Goal: Find contact information: Find contact information

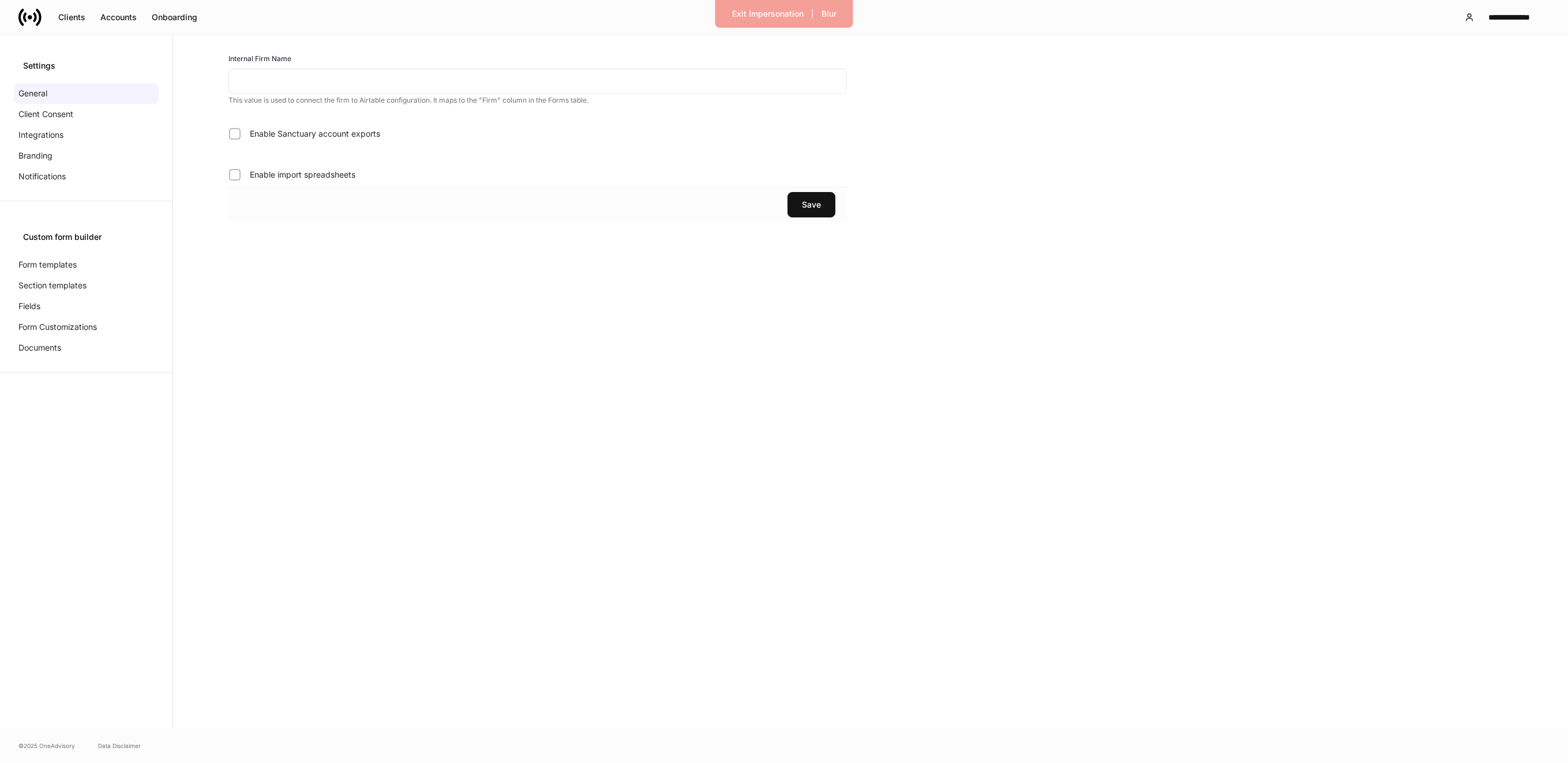
click at [318, 78] on input "text" at bounding box center [537, 82] width 618 height 26
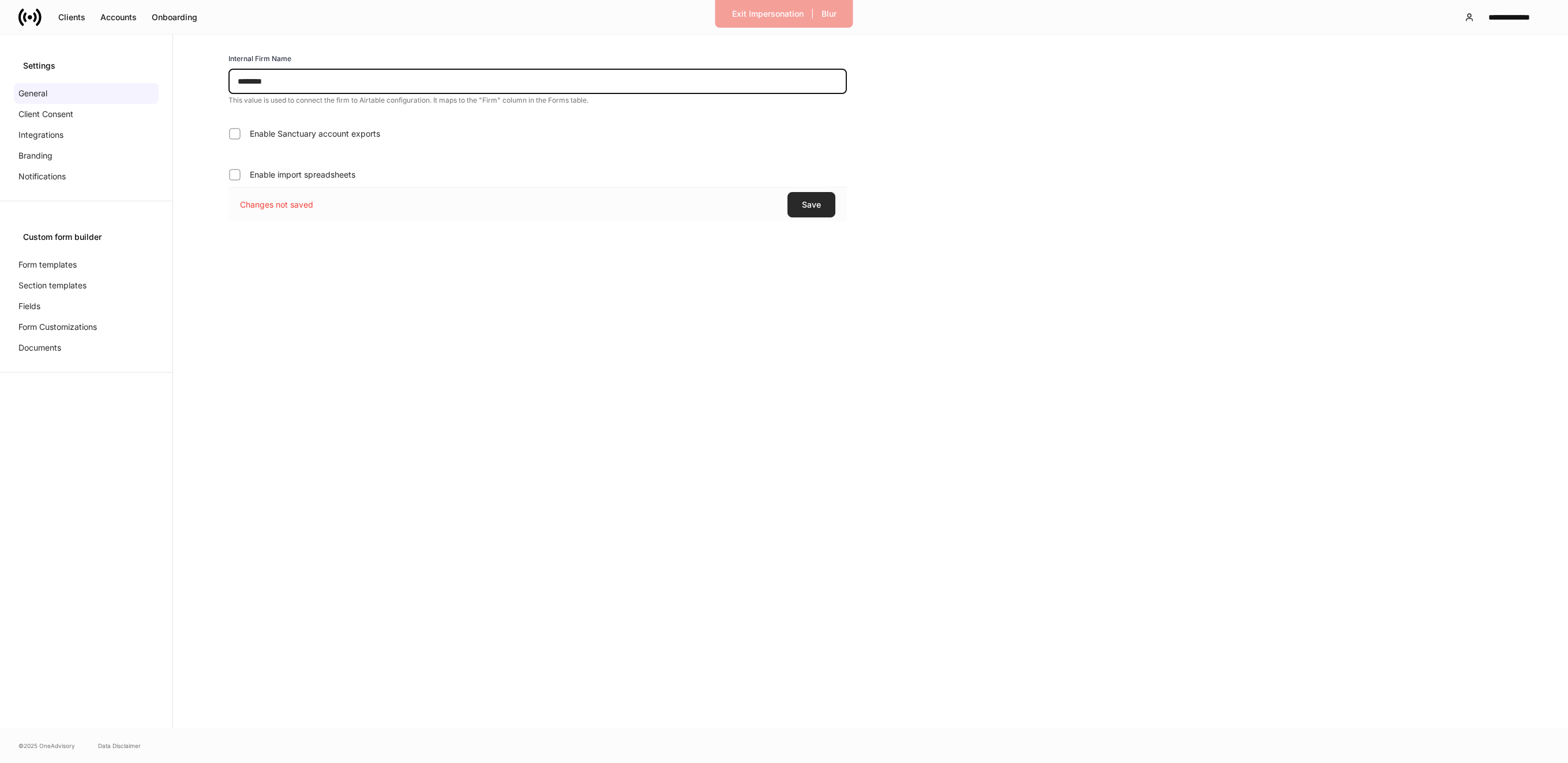
type input "********"
click at [811, 204] on div "Save" at bounding box center [811, 204] width 19 height 8
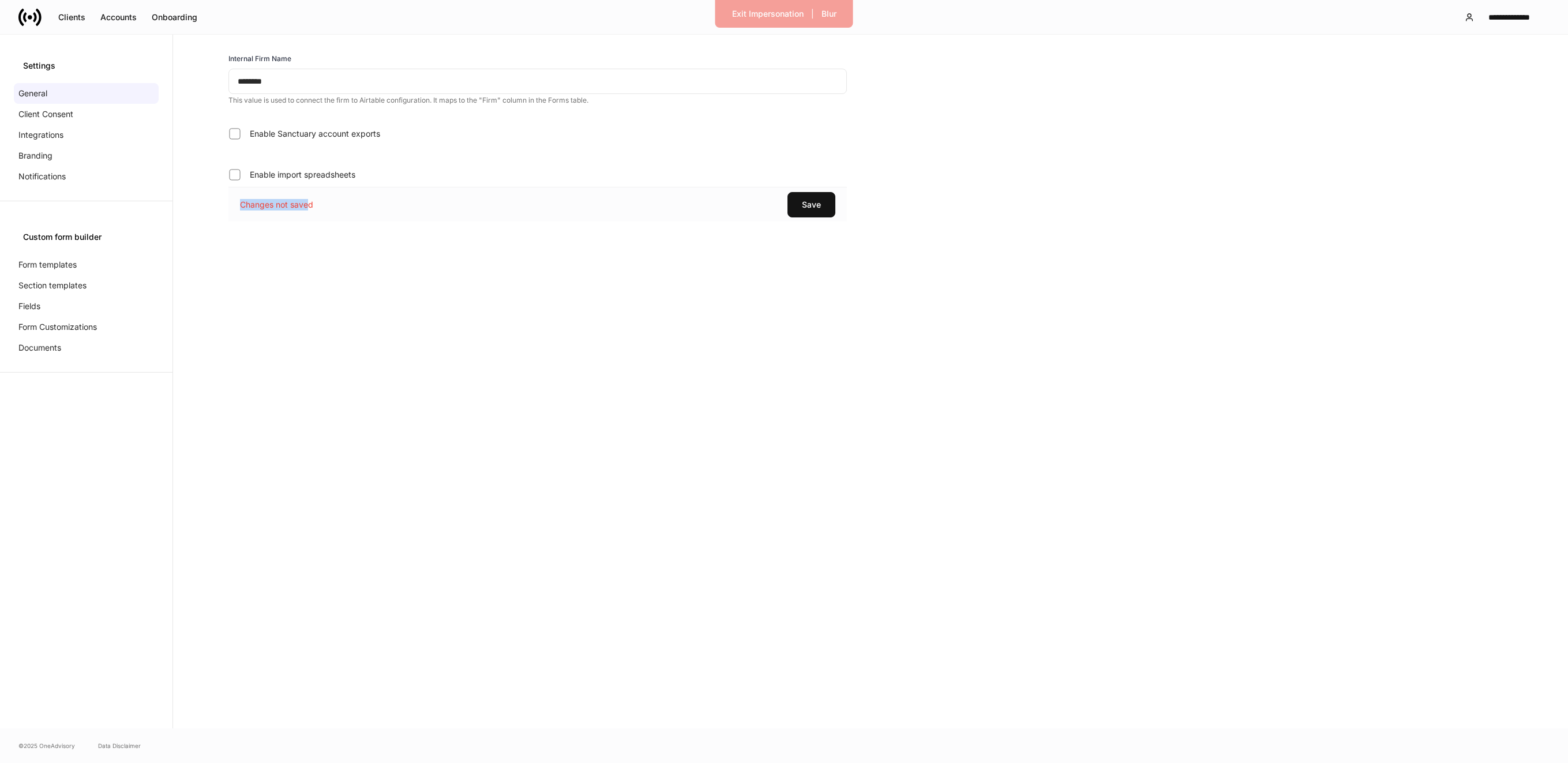
drag, startPoint x: 239, startPoint y: 206, endPoint x: 309, endPoint y: 203, distance: 70.1
click at [309, 203] on div "Changes not saved Save" at bounding box center [537, 204] width 618 height 35
click at [346, 204] on div "Changes not saved" at bounding box center [388, 204] width 298 height 12
click at [794, 193] on button "Save" at bounding box center [811, 205] width 48 height 26
click at [399, 413] on form "Internal Firm Name ******** ​ This value is used to connect the firm to Airtabl…" at bounding box center [537, 381] width 692 height 657
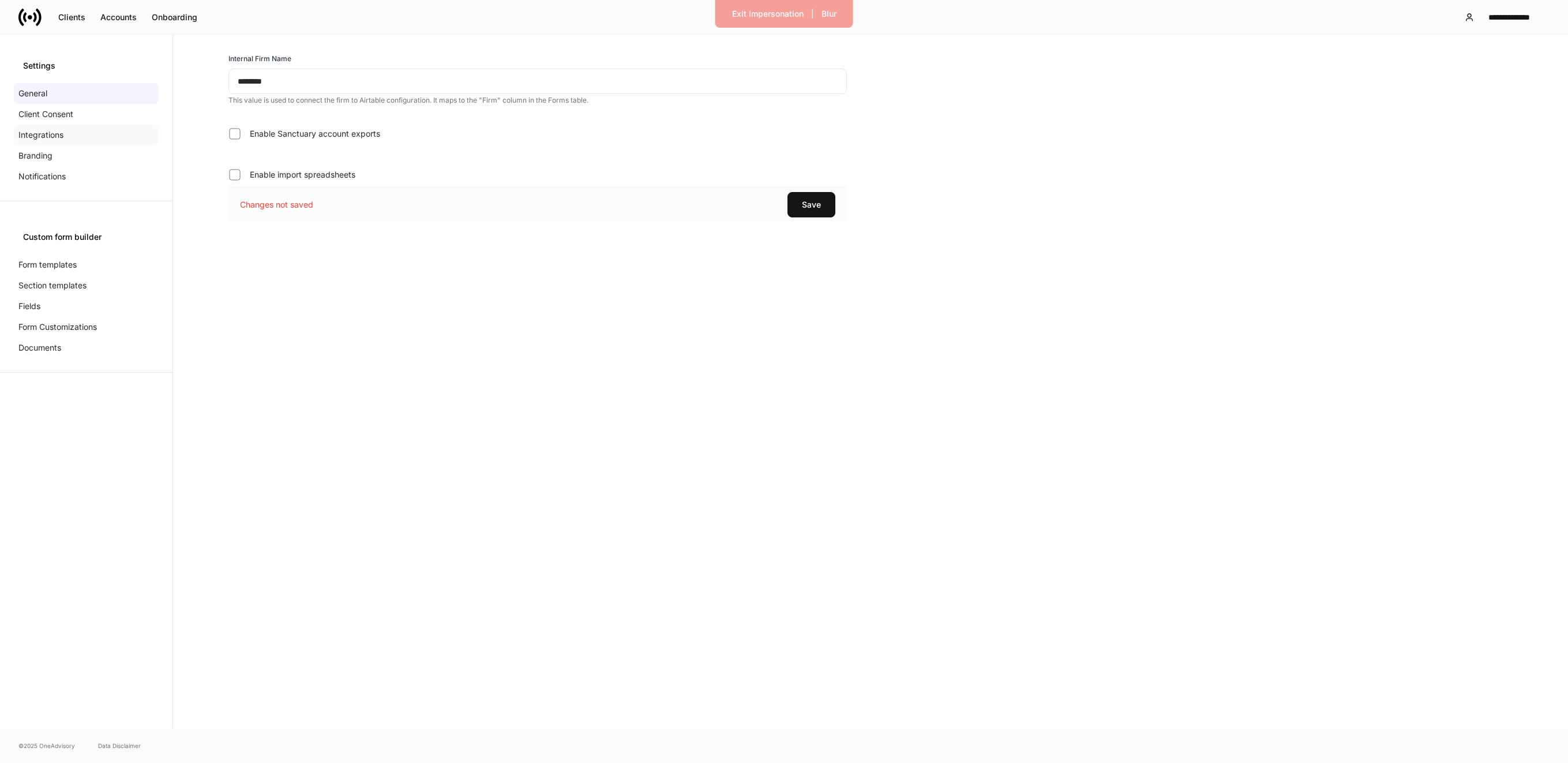
click at [93, 141] on div "Integrations" at bounding box center [86, 135] width 145 height 21
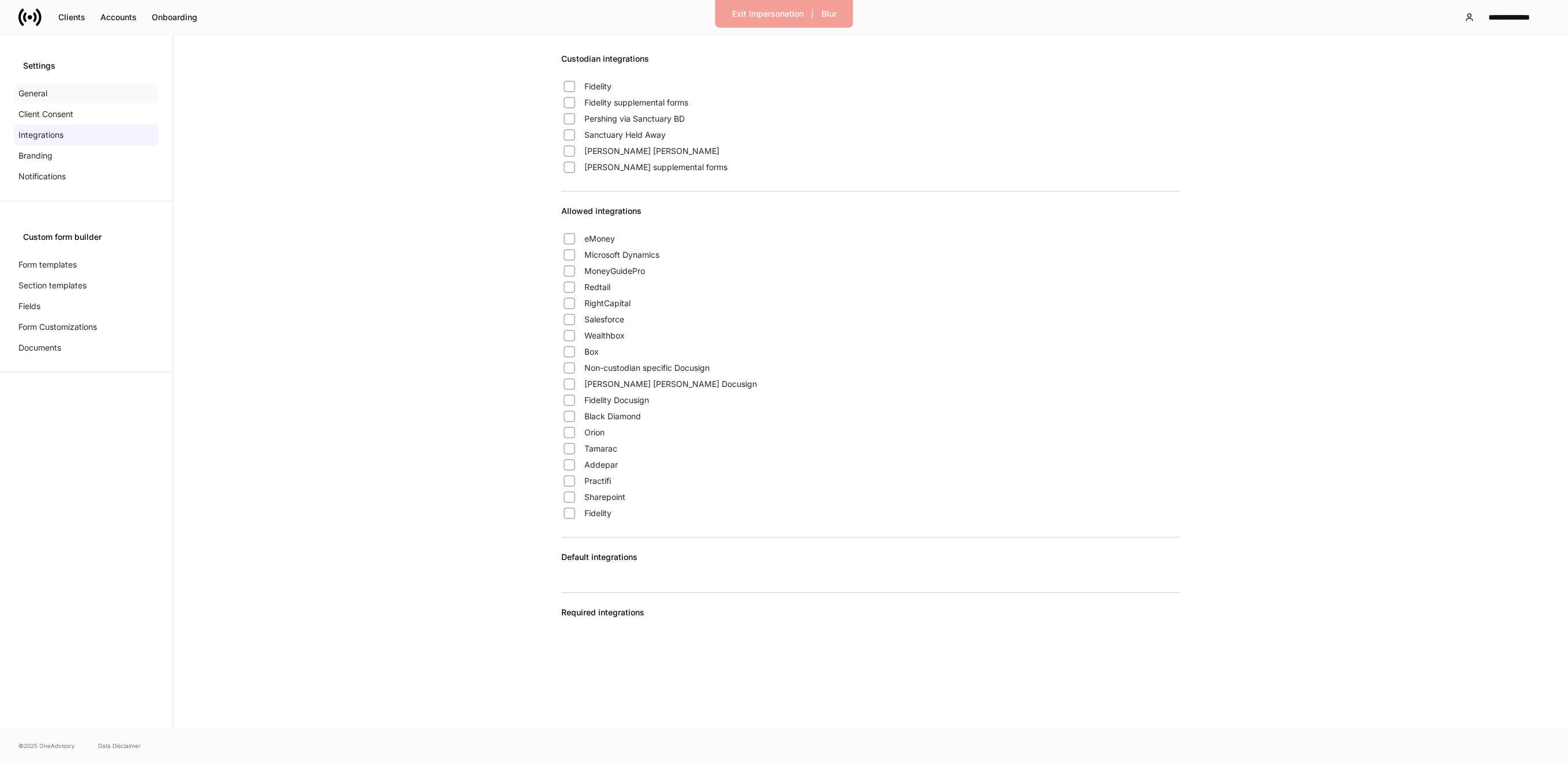
click at [82, 93] on div "General" at bounding box center [86, 93] width 145 height 21
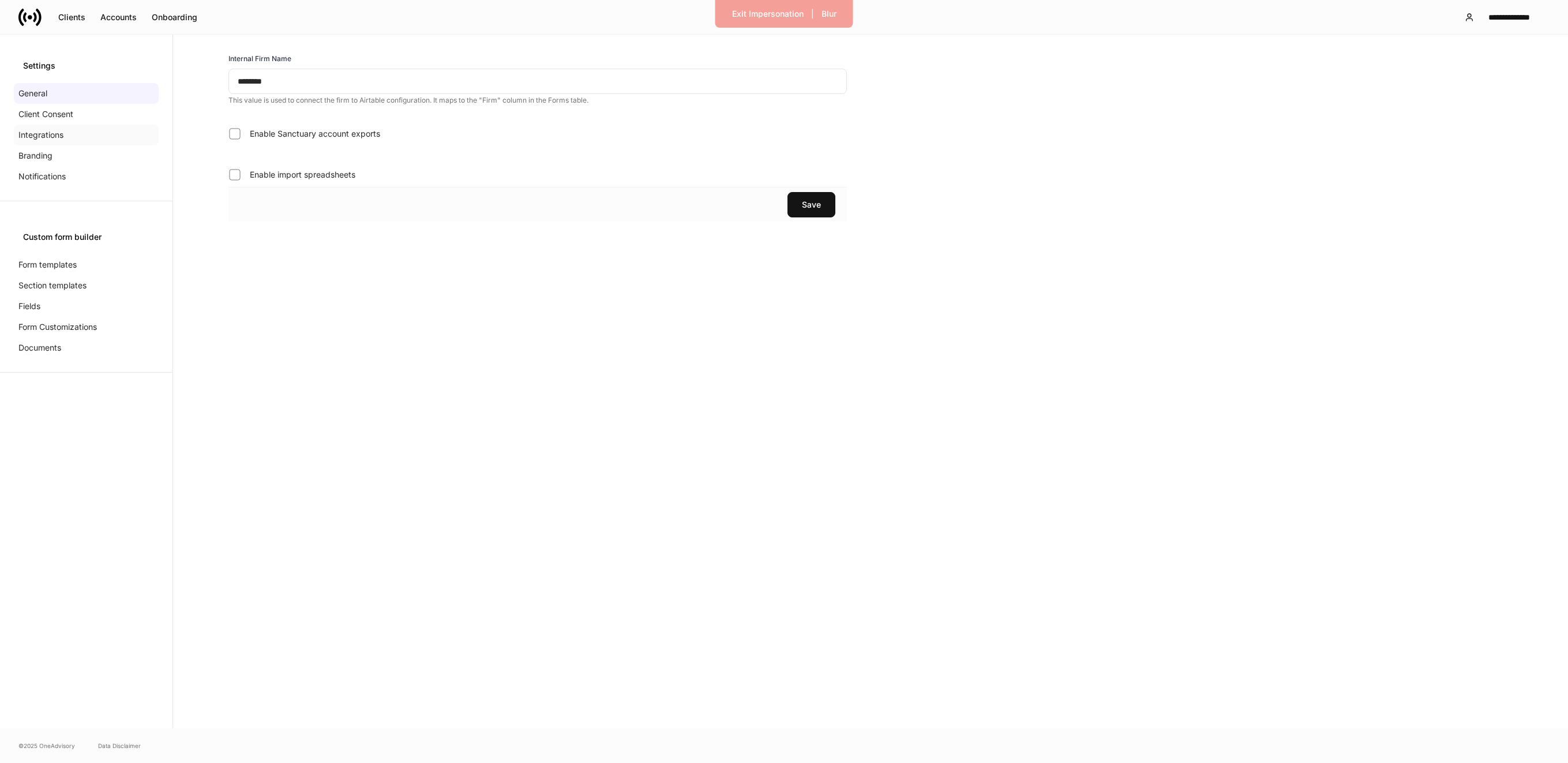
click at [86, 130] on div "Integrations" at bounding box center [86, 135] width 145 height 21
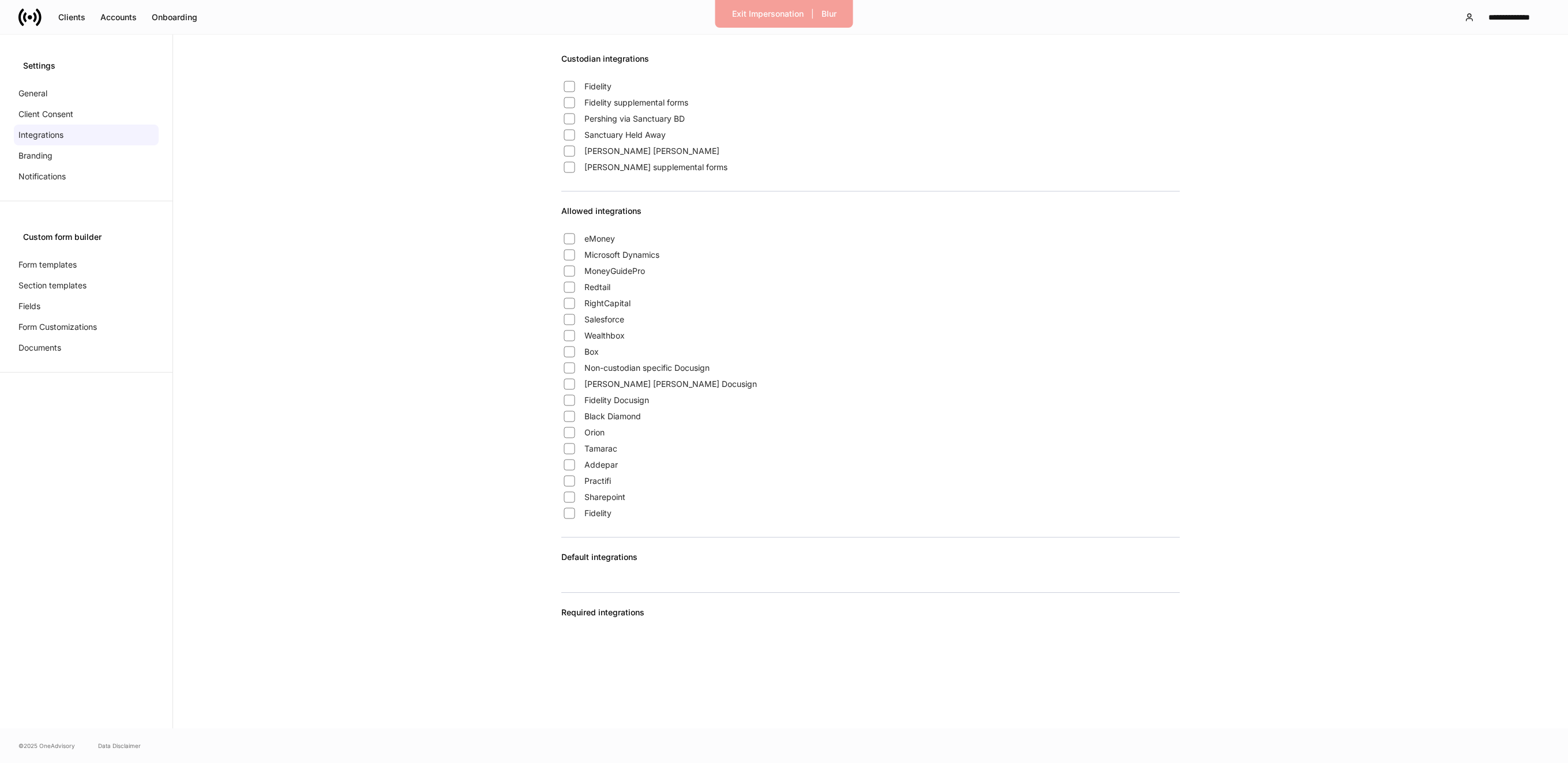
click at [597, 514] on span "Fidelity" at bounding box center [598, 513] width 27 height 12
click at [649, 98] on span "Fidelity supplemental forms" at bounding box center [636, 102] width 104 height 12
click at [54, 111] on p "Client Consent" at bounding box center [46, 114] width 55 height 12
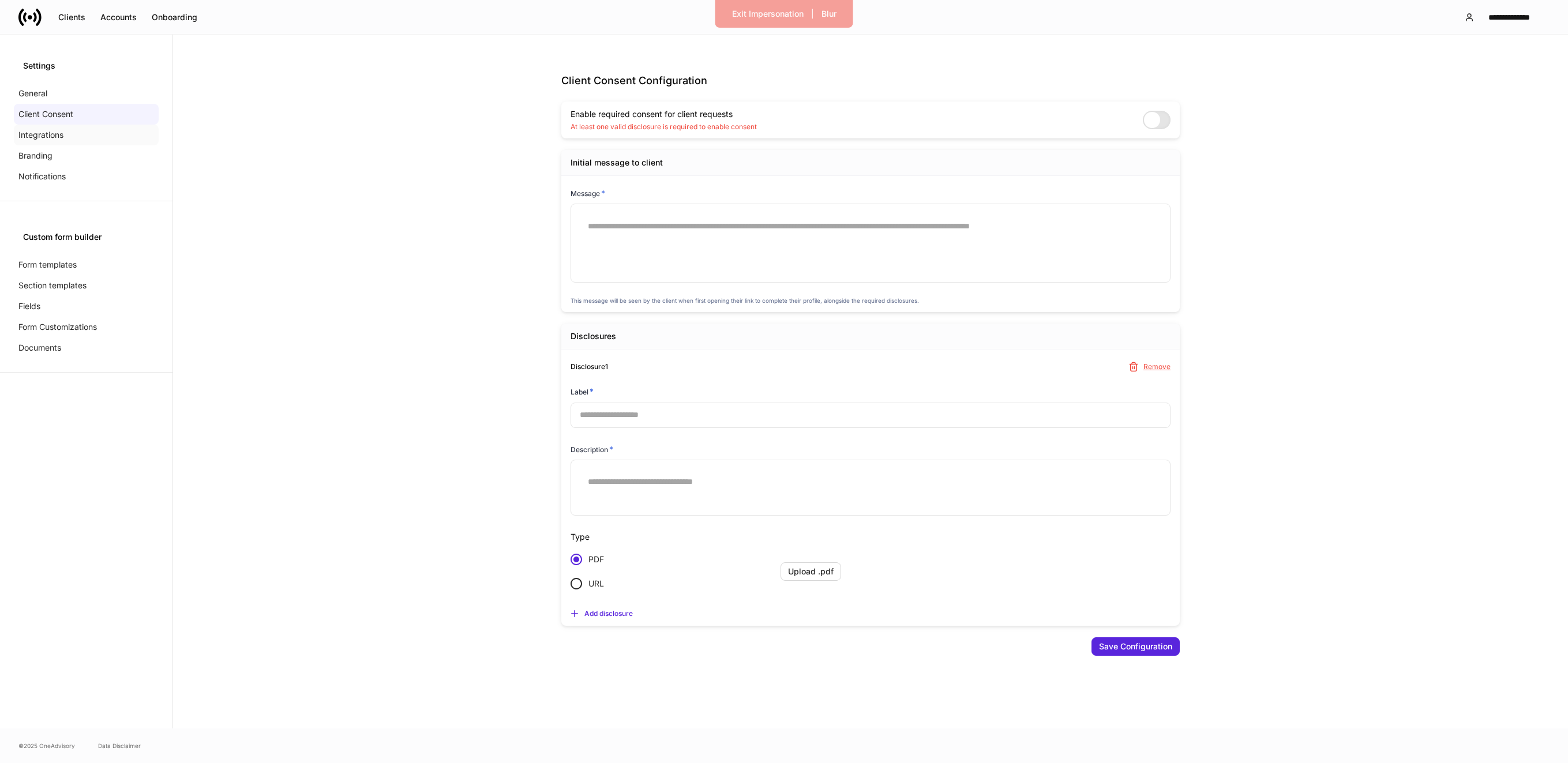
click at [74, 138] on div "Integrations" at bounding box center [86, 135] width 145 height 21
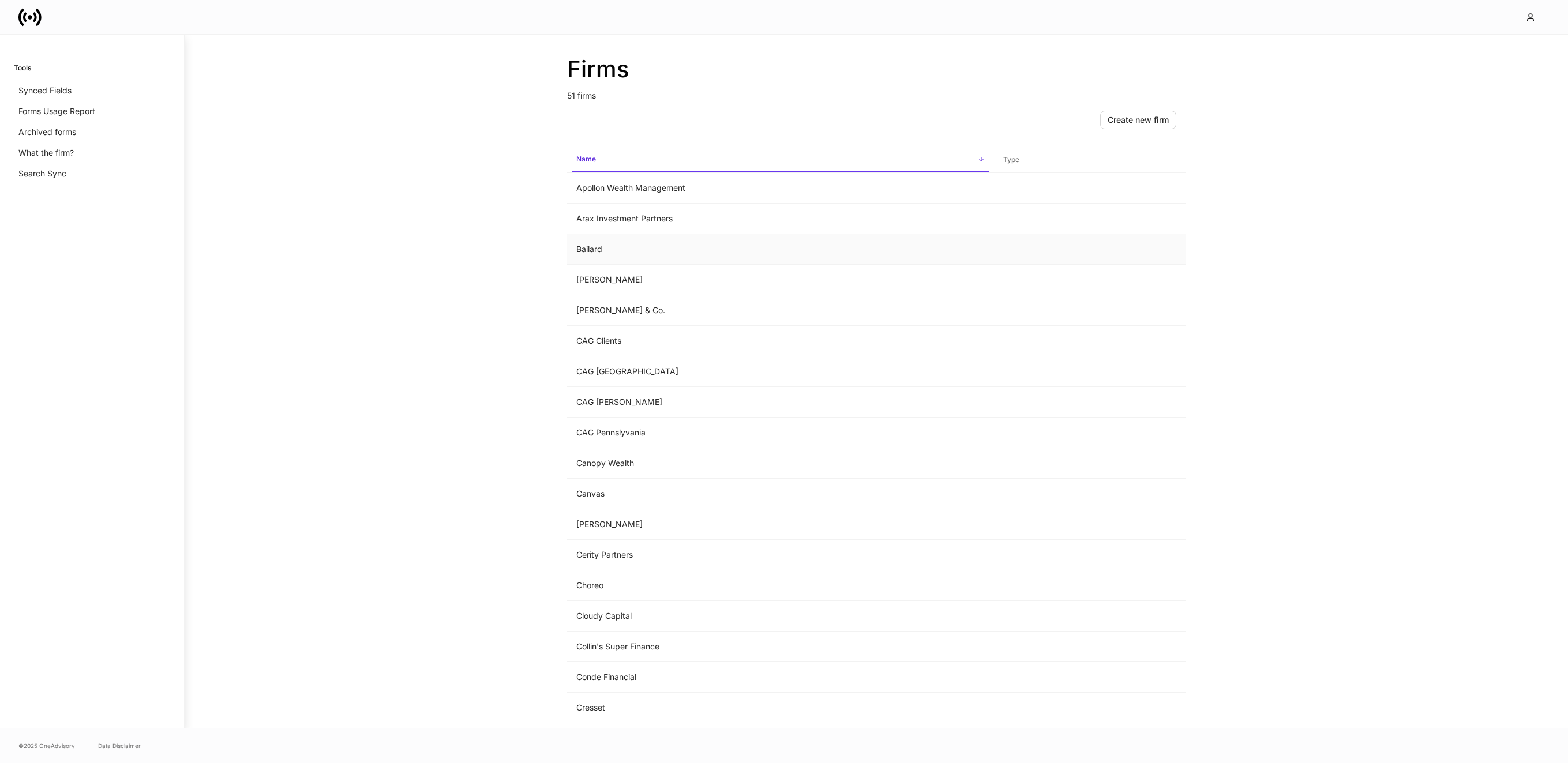
click at [610, 245] on td "Bailard" at bounding box center [780, 249] width 427 height 30
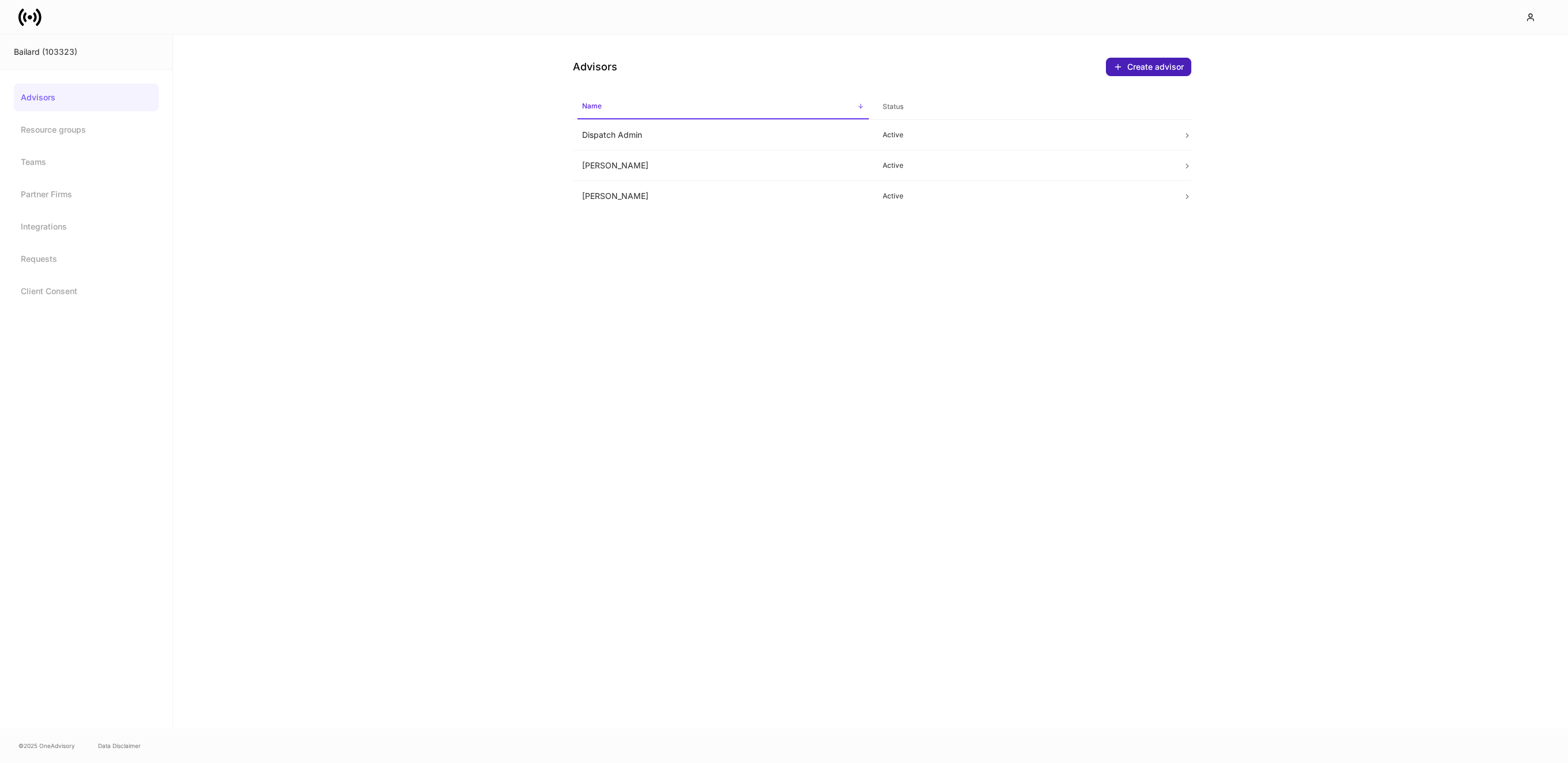
click at [1155, 71] on div "Create advisor" at bounding box center [1149, 66] width 71 height 9
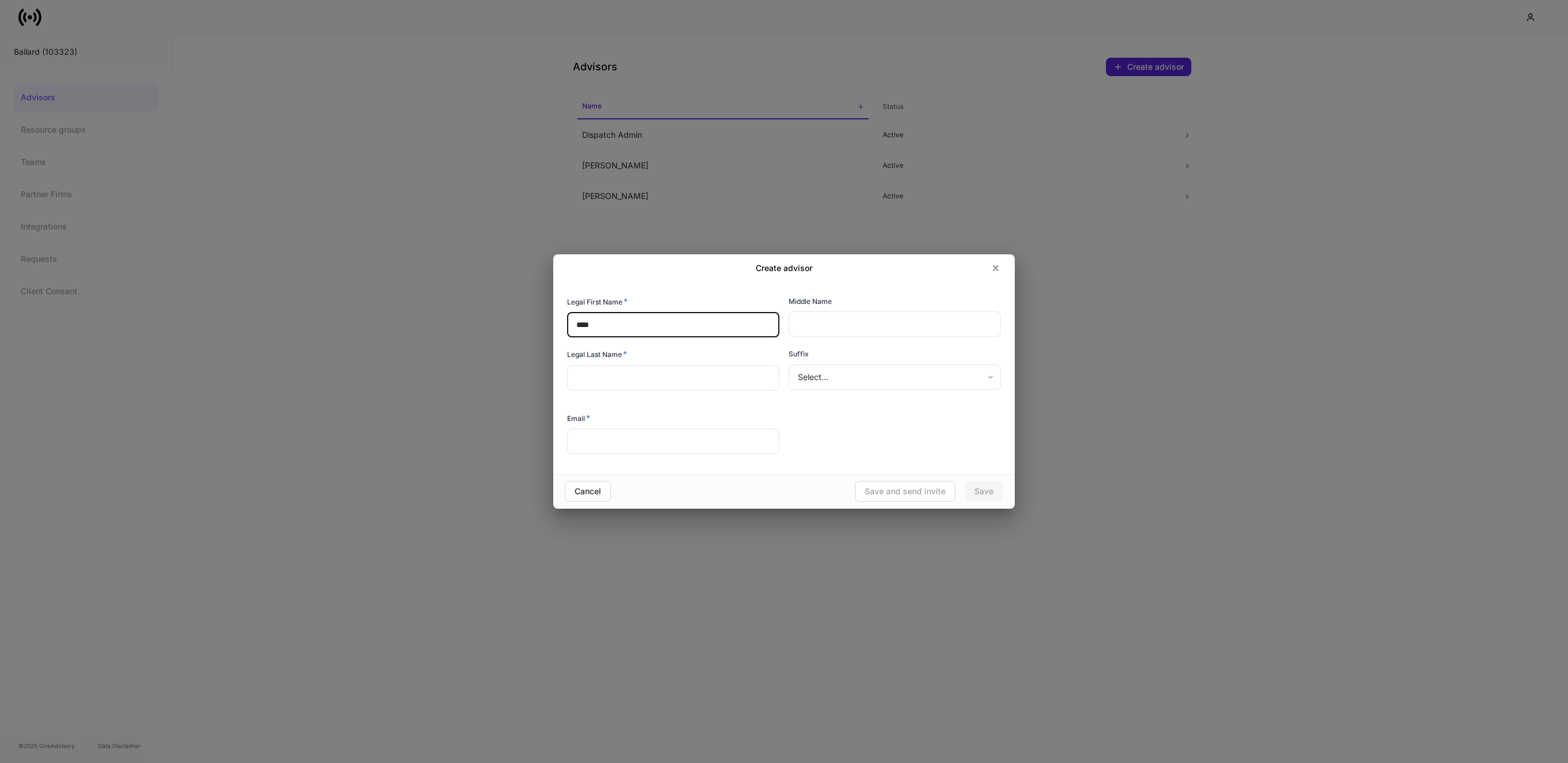
type input "****"
paste input "**********"
type input "**********"
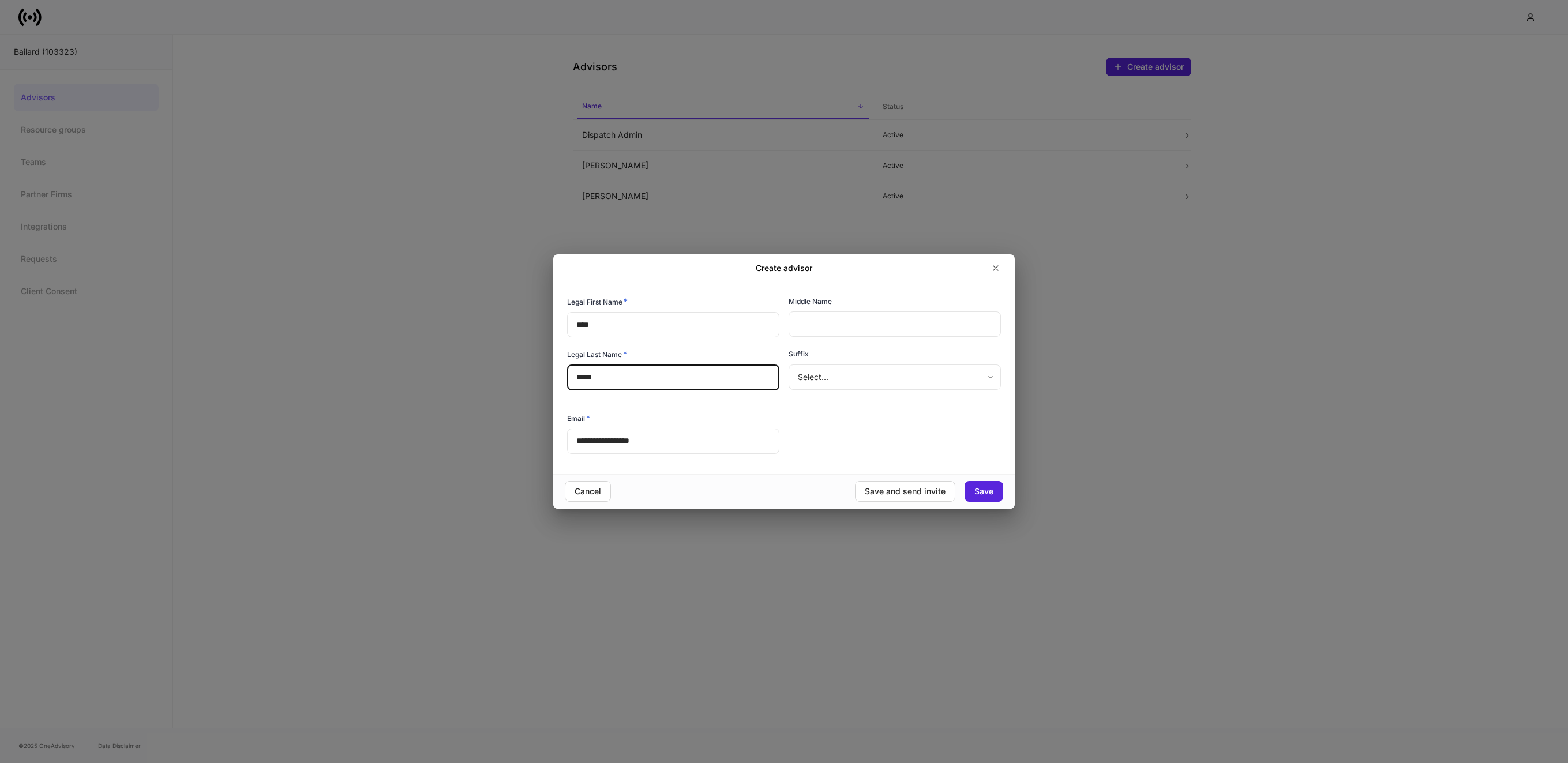
type input "*****"
click at [674, 403] on div "**********" at bounding box center [668, 429] width 222 height 52
click at [900, 491] on div "Save and send invite" at bounding box center [905, 491] width 81 height 8
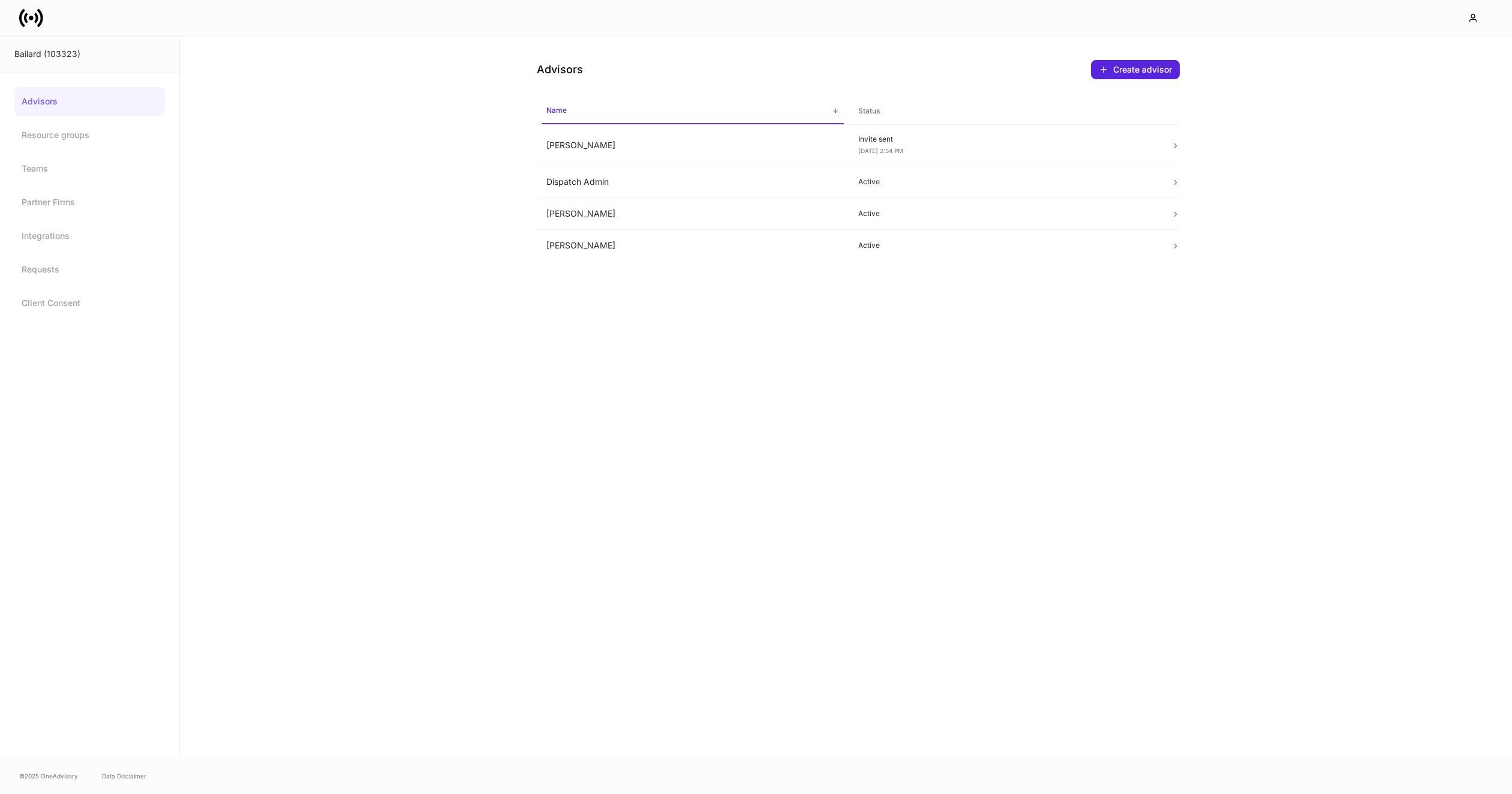
click at [99, 35] on div at bounding box center [756, 18] width 1512 height 36
click at [32, 21] on icon at bounding box center [31, 18] width 24 height 24
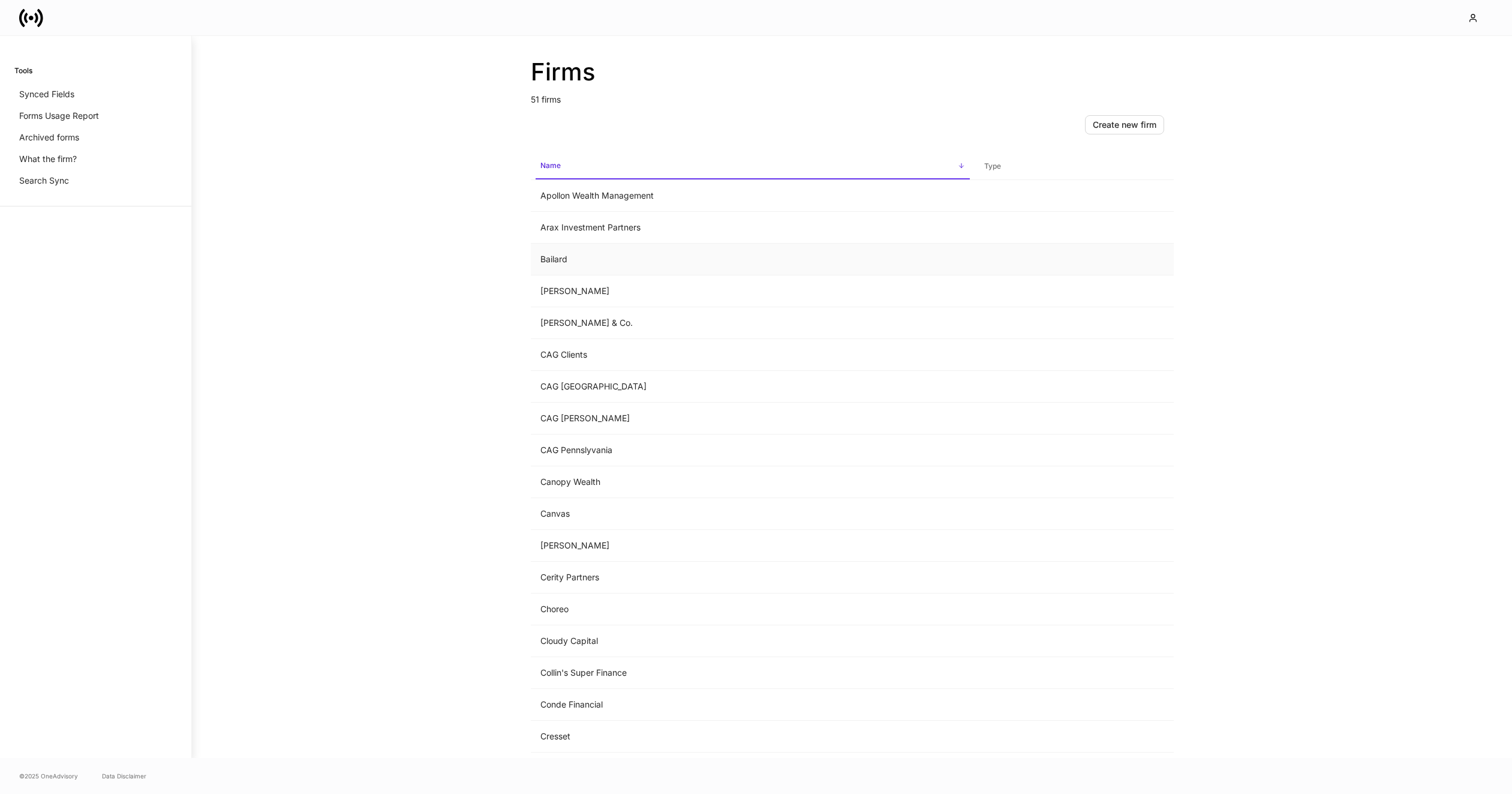
click at [727, 259] on td "Bailard" at bounding box center [753, 260] width 444 height 32
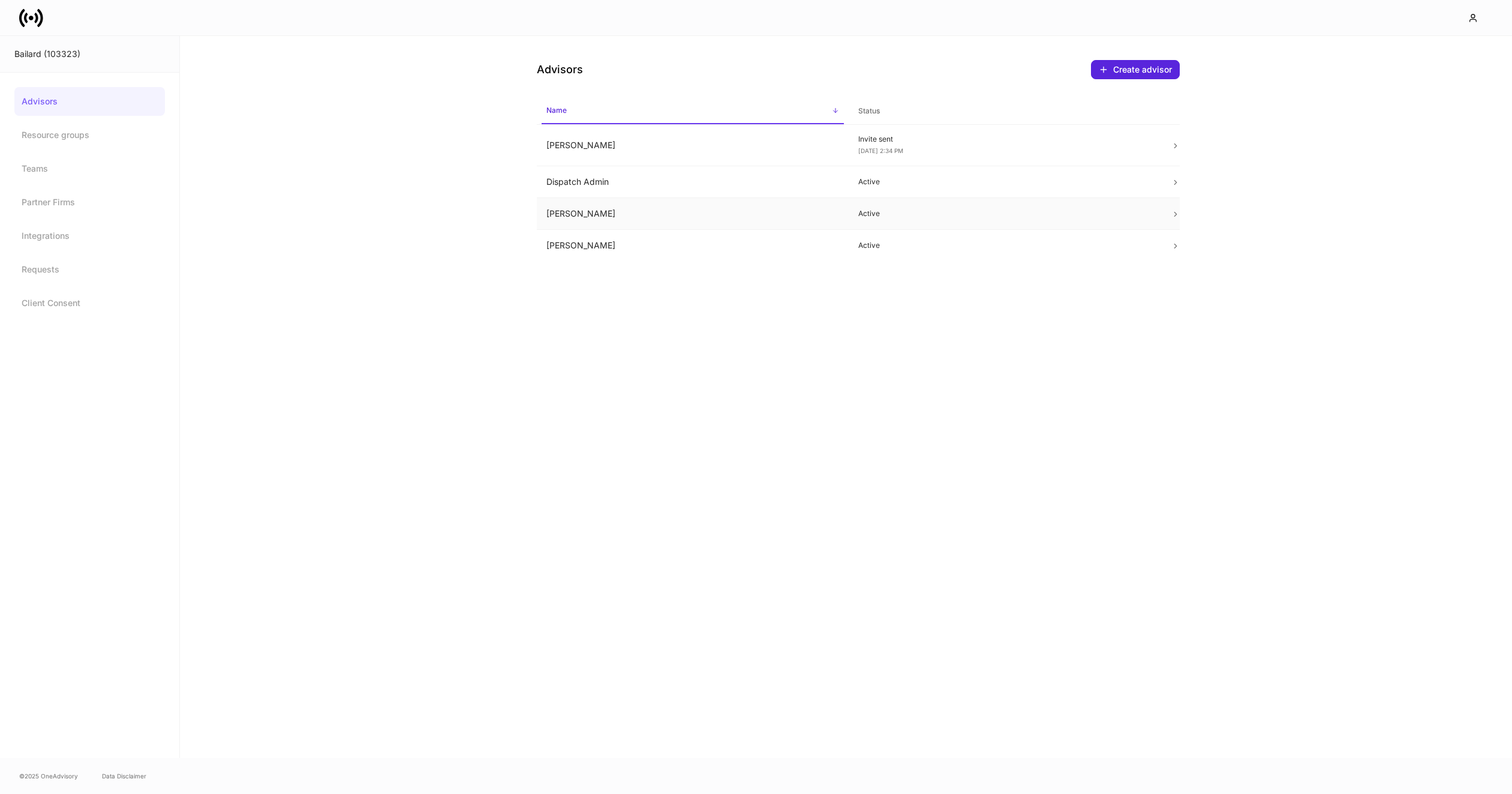
click at [744, 208] on td "Eric Greco" at bounding box center [693, 214] width 313 height 32
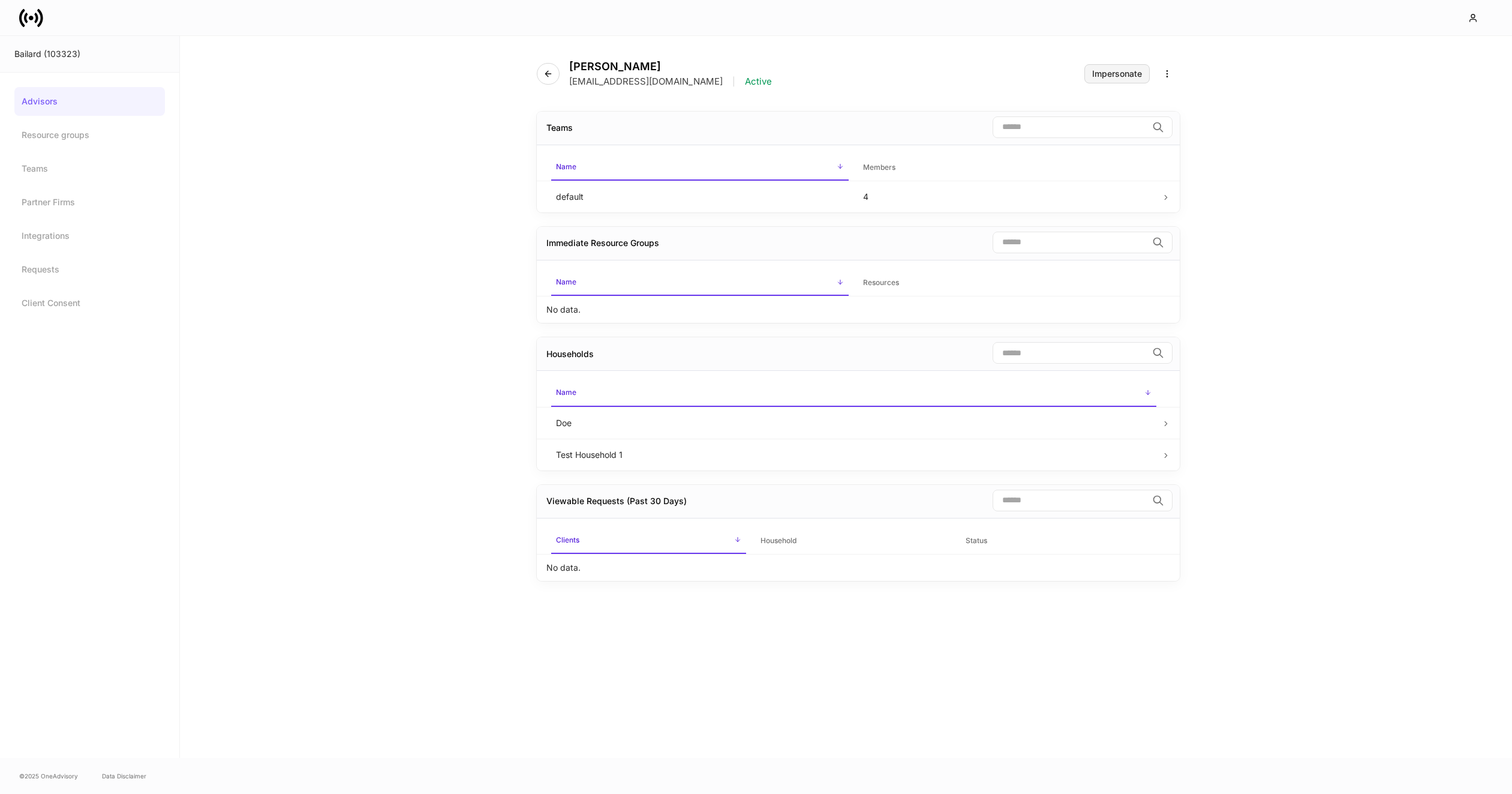
click at [1131, 75] on div "Impersonate" at bounding box center [1117, 73] width 50 height 8
click at [556, 76] on button "button" at bounding box center [548, 74] width 23 height 22
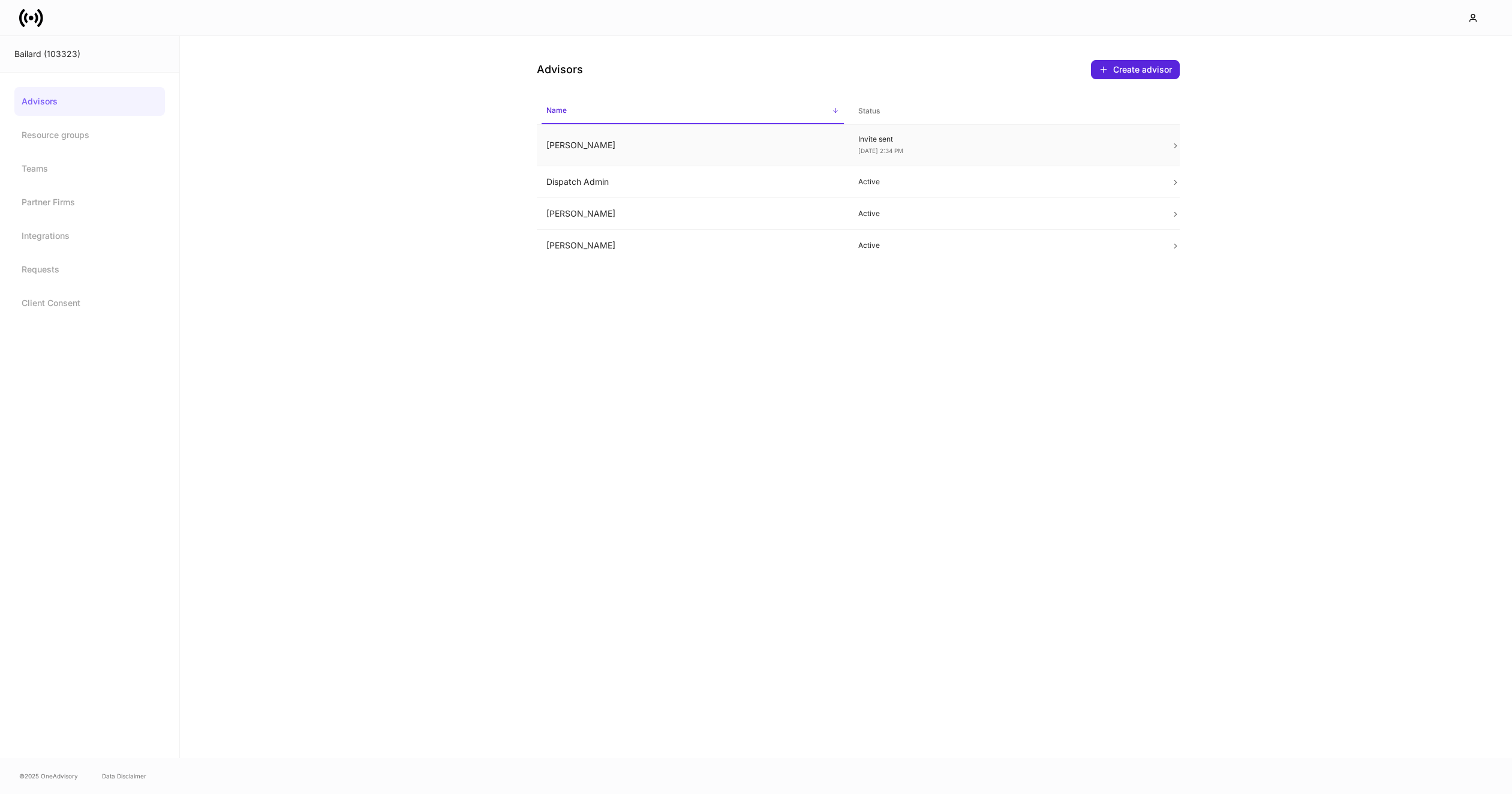
click at [606, 144] on td "Amit Valia" at bounding box center [693, 145] width 313 height 41
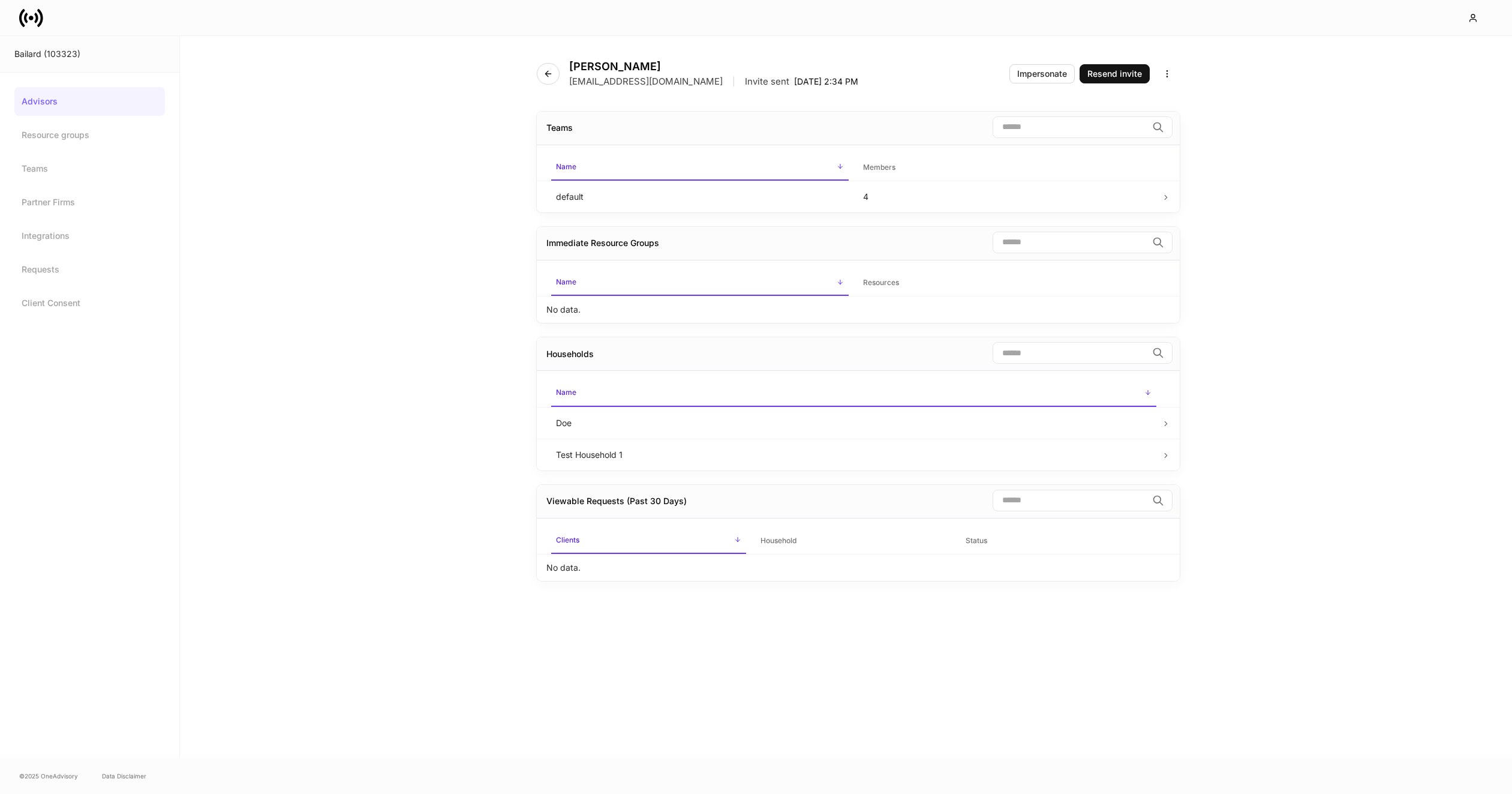
click at [607, 85] on p "avalia@bailard.com" at bounding box center [646, 81] width 154 height 12
copy p "avalia@bailard.com"
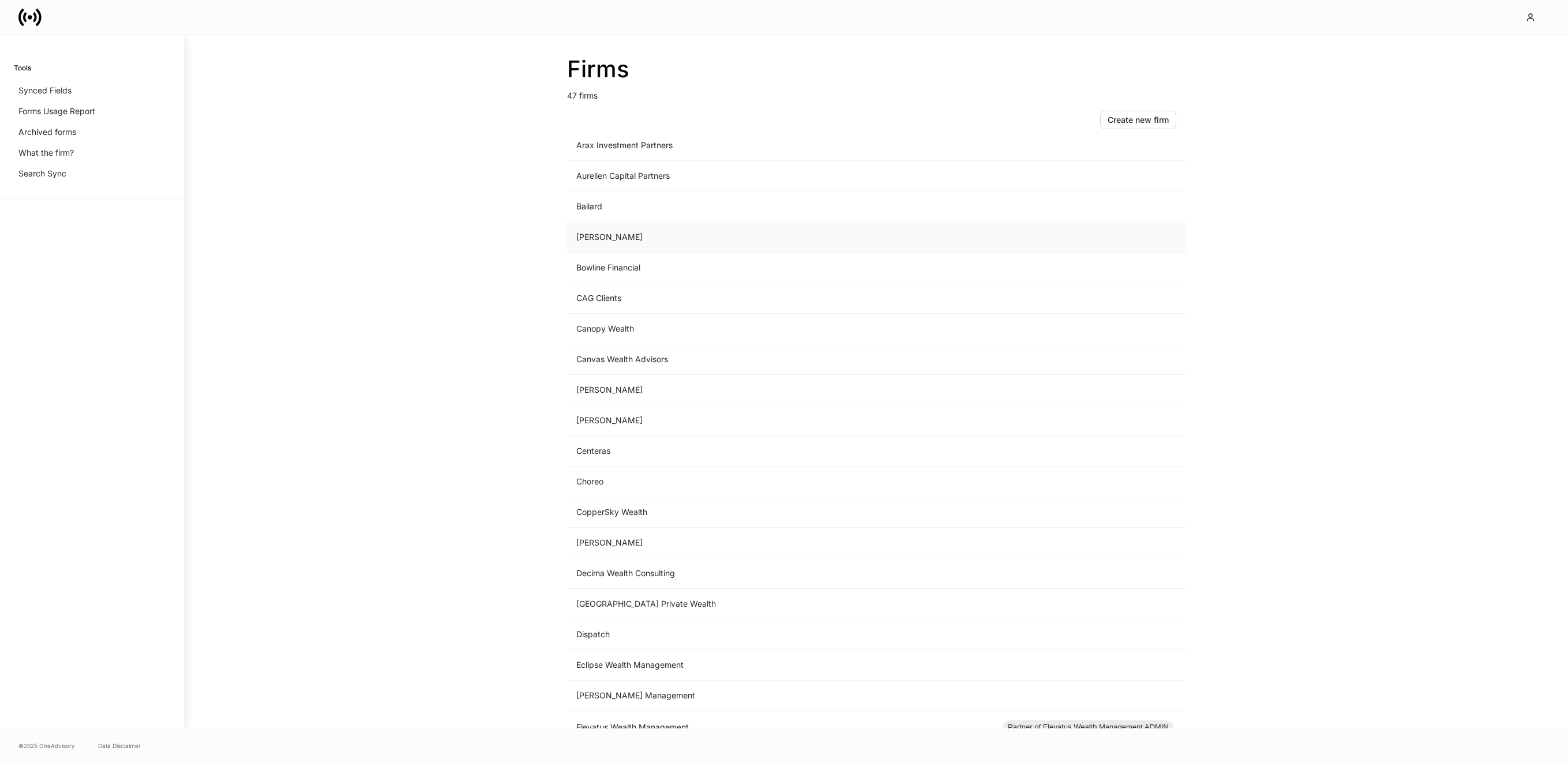
scroll to position [102, 0]
click at [663, 196] on td "Bailard" at bounding box center [780, 208] width 427 height 30
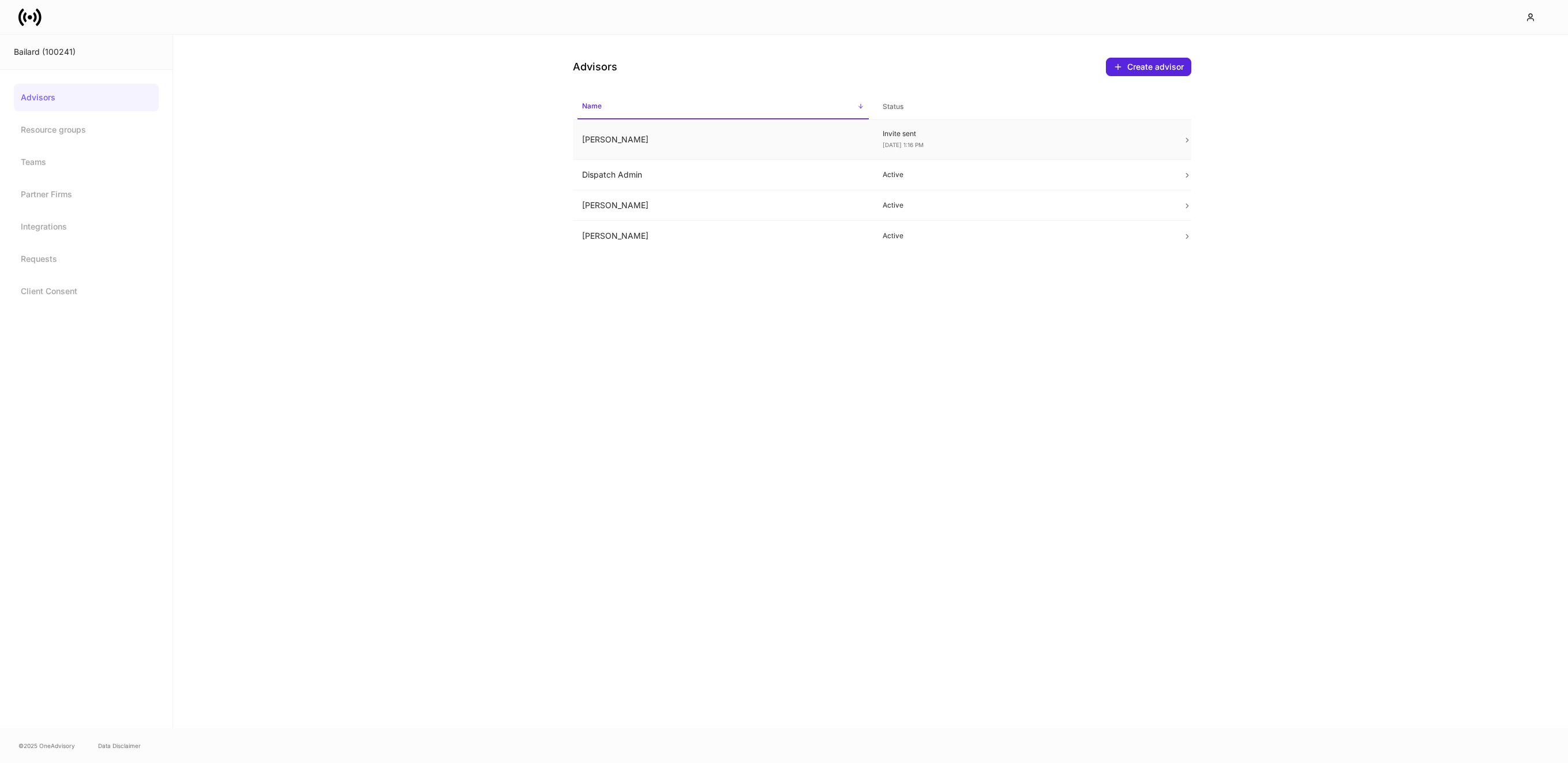
click at [752, 145] on td "Amit Valia" at bounding box center [723, 139] width 301 height 40
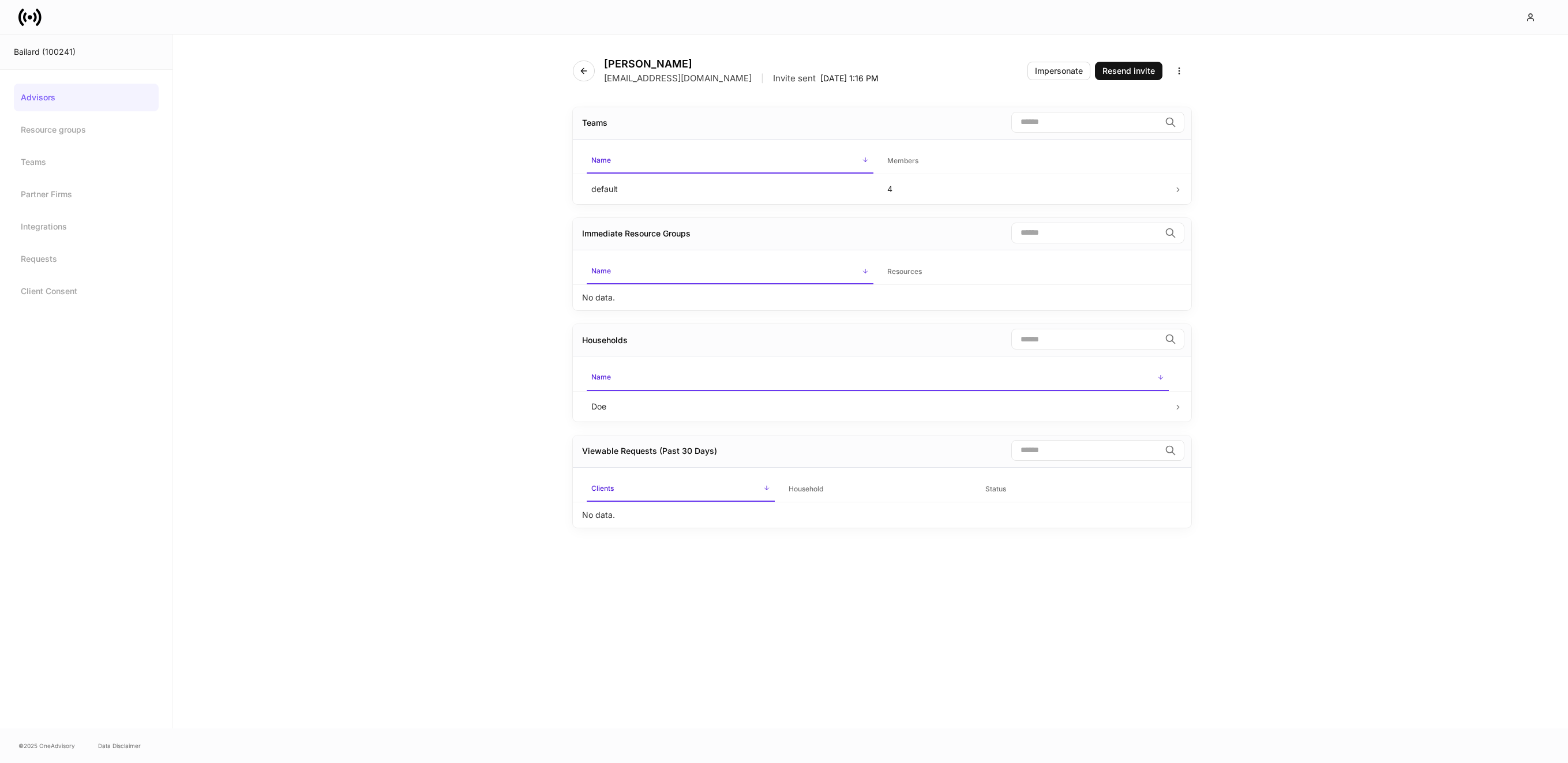
click at [637, 76] on p "avalia@bailard.com" at bounding box center [677, 78] width 148 height 12
click at [617, 80] on p "avalia@bailard.com" at bounding box center [677, 78] width 148 height 12
copy p "avalia@bailard.com"
